Goal: Check status: Check status

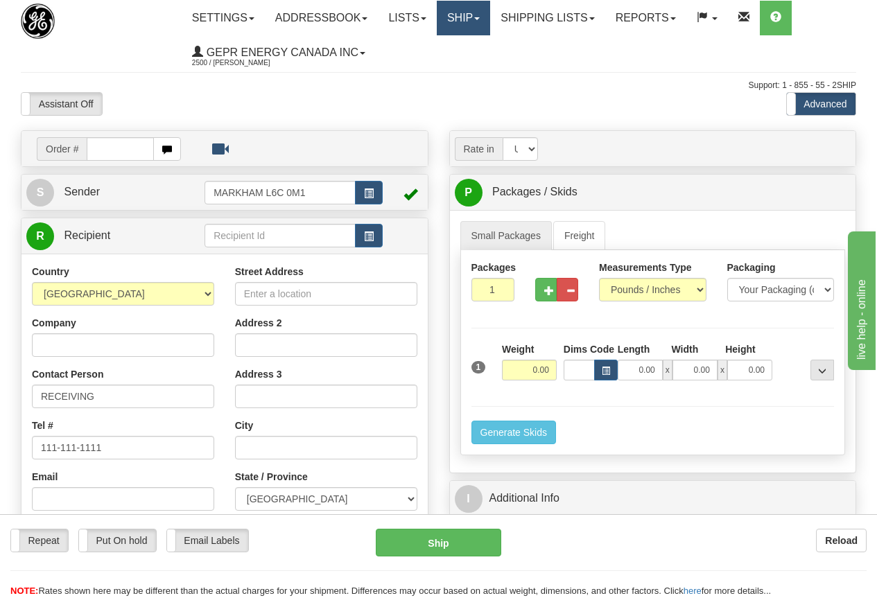
click at [468, 18] on link "Ship" at bounding box center [463, 18] width 53 height 35
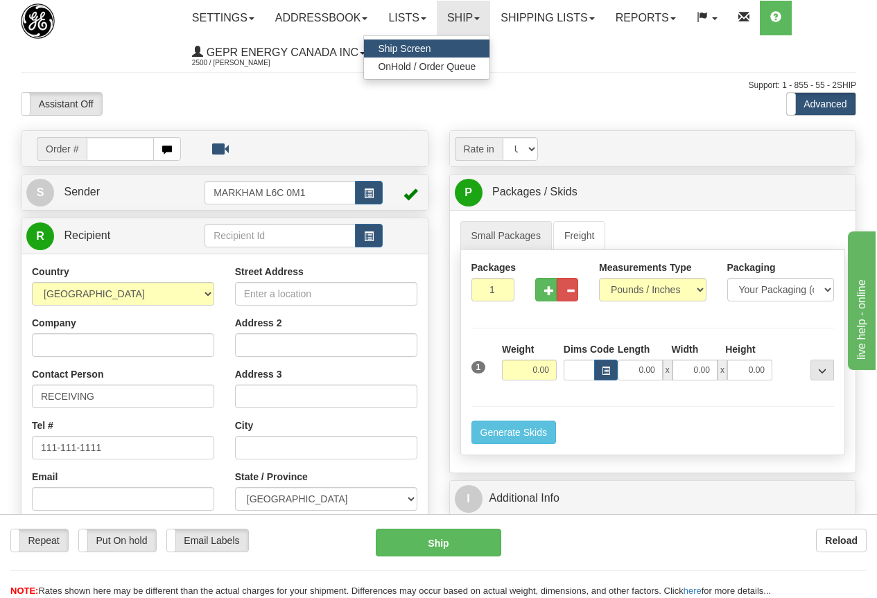
click at [423, 44] on span "Ship Screen" at bounding box center [404, 48] width 53 height 11
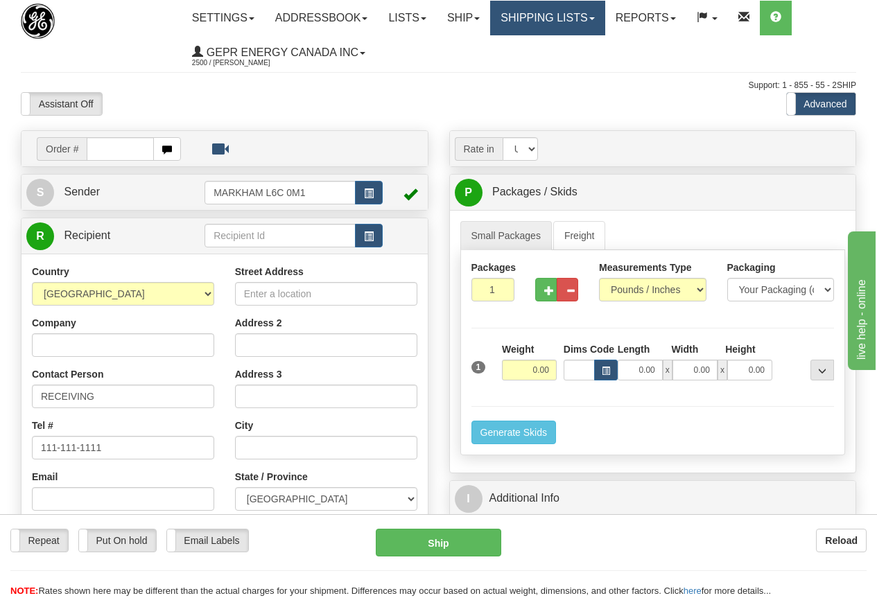
click at [563, 16] on link "Shipping lists" at bounding box center [547, 18] width 114 height 35
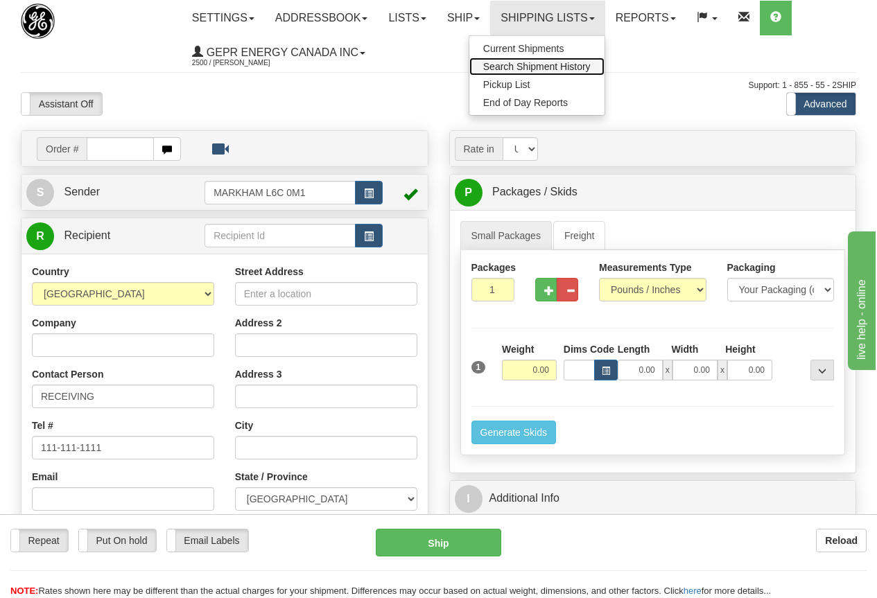
click at [577, 62] on span "Search Shipment History" at bounding box center [536, 66] width 107 height 11
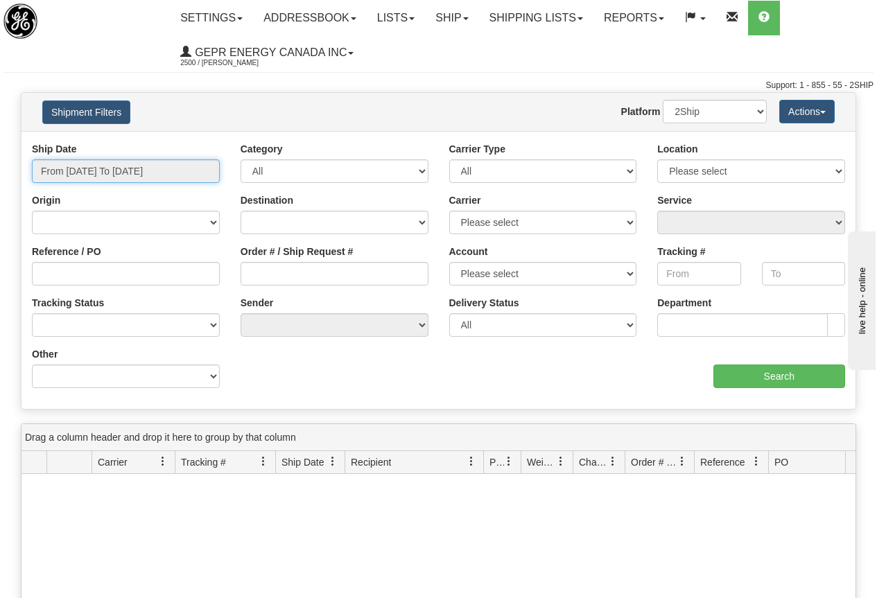
click at [123, 167] on input "From 09/07/2025 To 09/08/2025" at bounding box center [126, 171] width 188 height 24
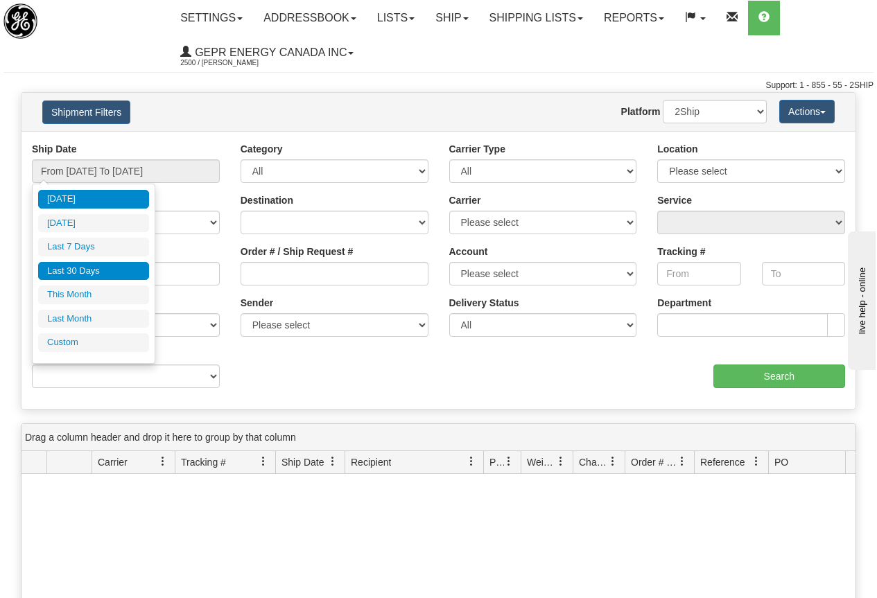
click at [105, 269] on li "Last 30 Days" at bounding box center [93, 271] width 111 height 19
type input "From 08/10/2025 To 09/08/2025"
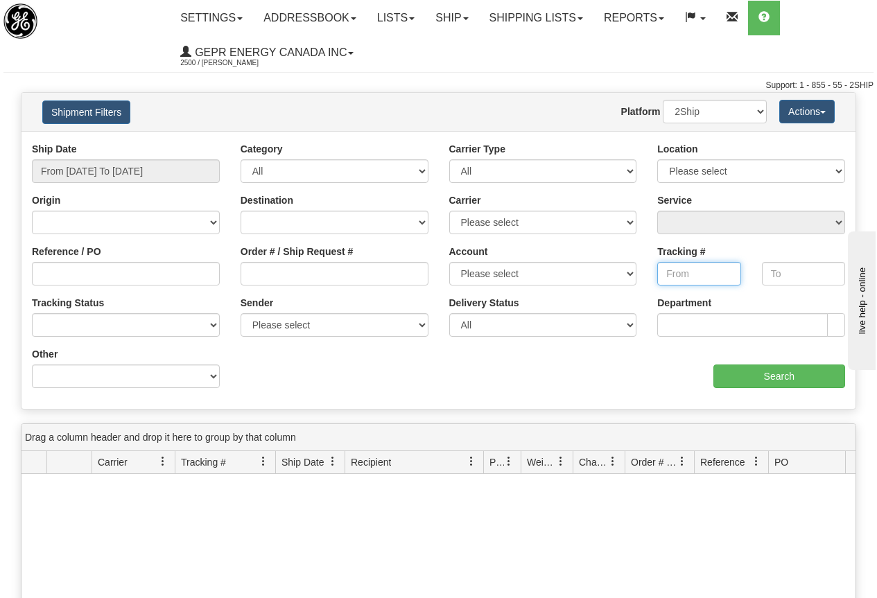
click at [679, 277] on input "Tracking #" at bounding box center [698, 274] width 83 height 24
paste input "8430847294"
type input "8430847294"
click at [775, 378] on input "Search" at bounding box center [779, 377] width 132 height 24
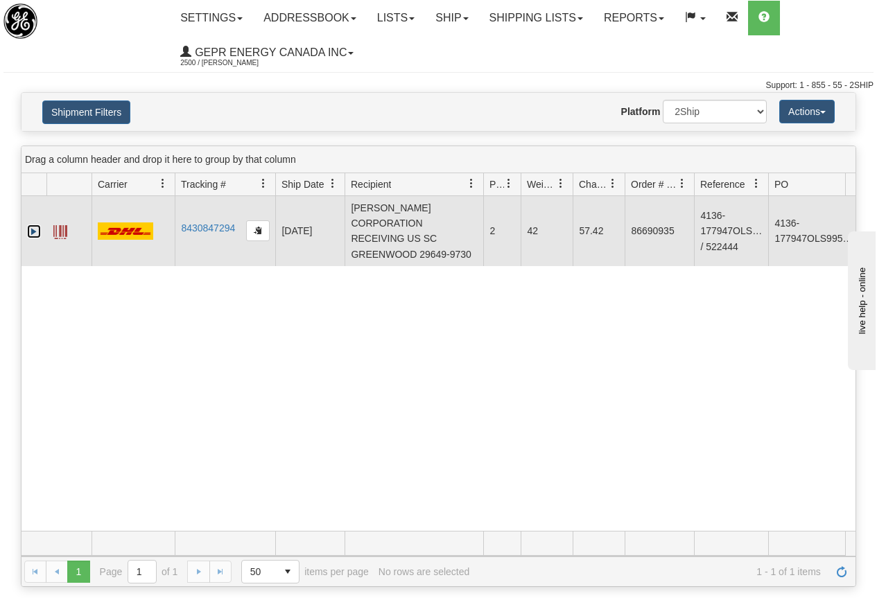
click at [33, 225] on link "Expand" at bounding box center [34, 232] width 14 height 14
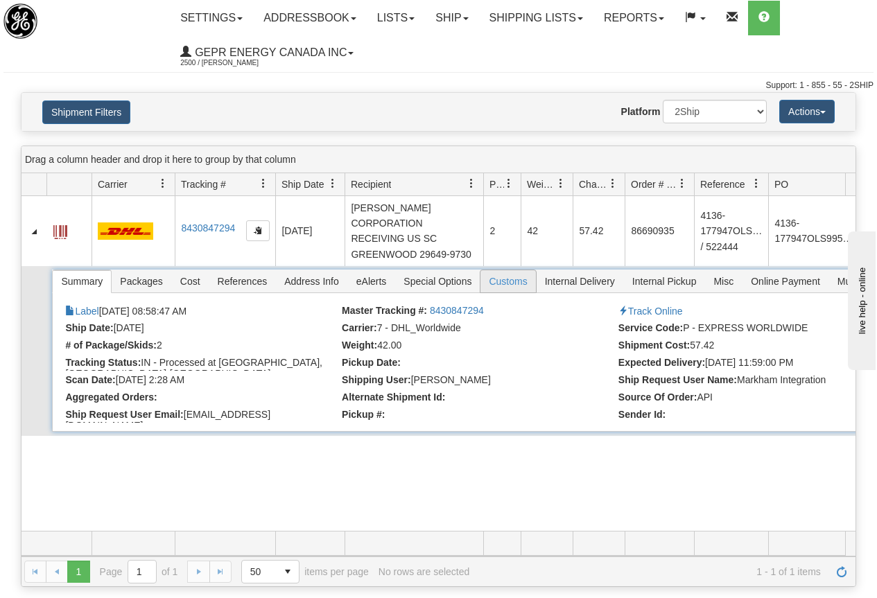
click at [514, 270] on span "Customs" at bounding box center [507, 281] width 55 height 22
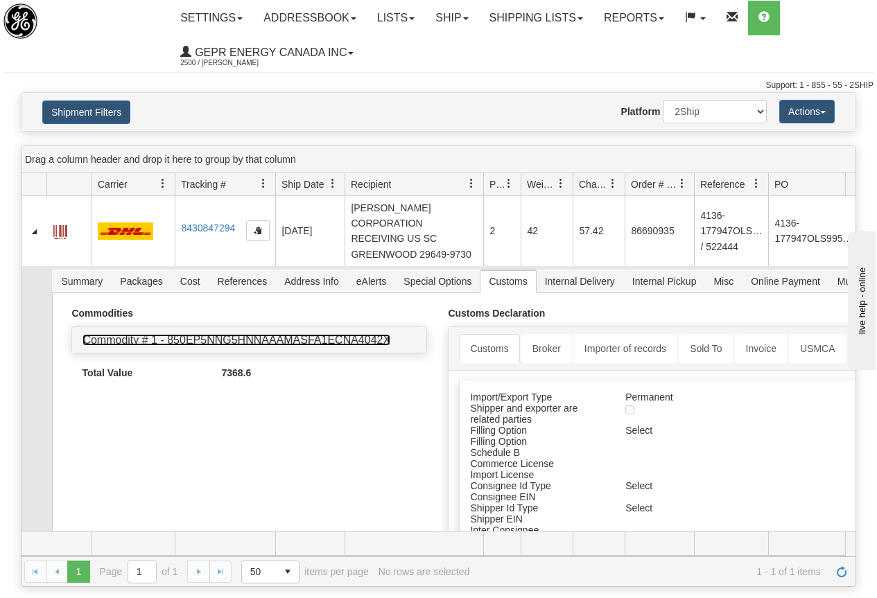
click at [244, 334] on link "Commodity # 1 - 850EP5NNG5HNNAAAMASFA1ECNA4042X" at bounding box center [237, 340] width 308 height 12
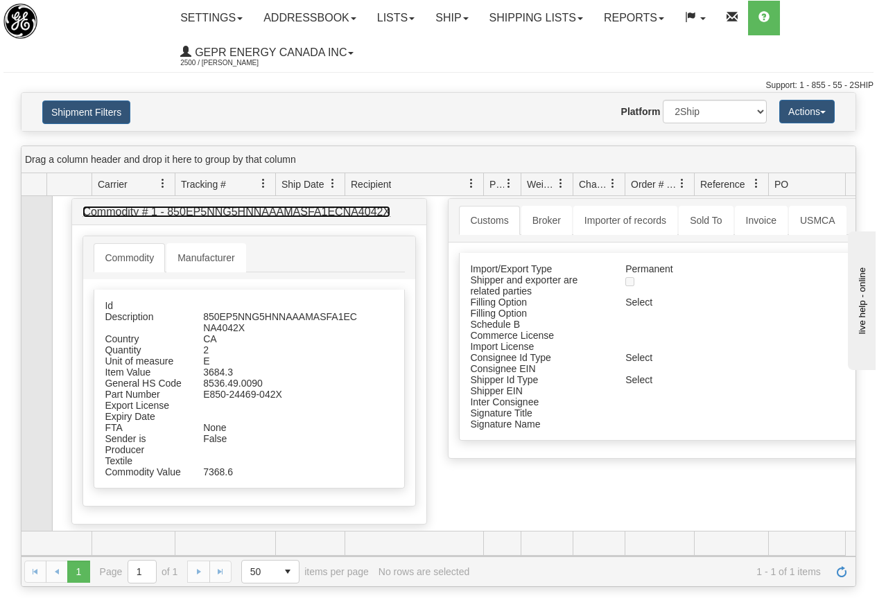
scroll to position [155, 0]
